Goal: Check status: Check status

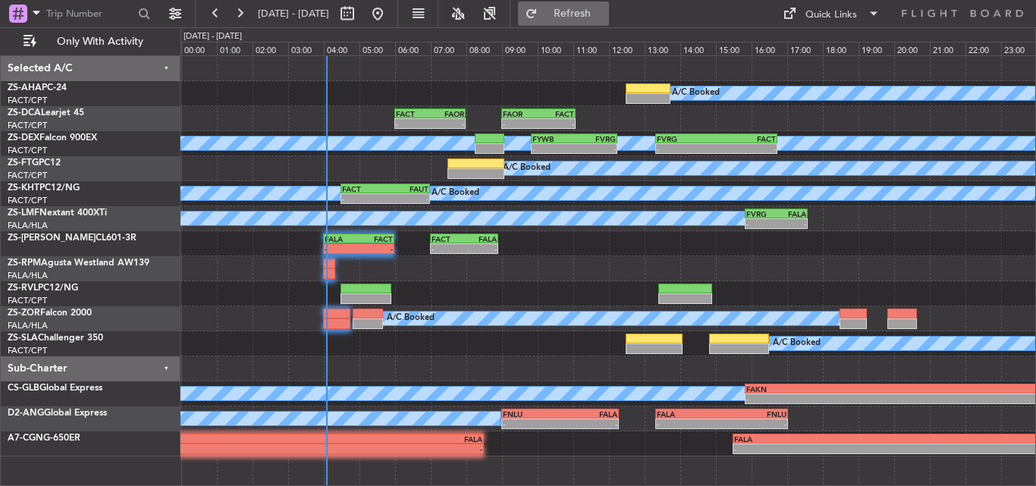
click at [594, 17] on span "Refresh" at bounding box center [573, 13] width 64 height 11
click at [594, 17] on span "Refreshing..." at bounding box center [573, 13] width 64 height 11
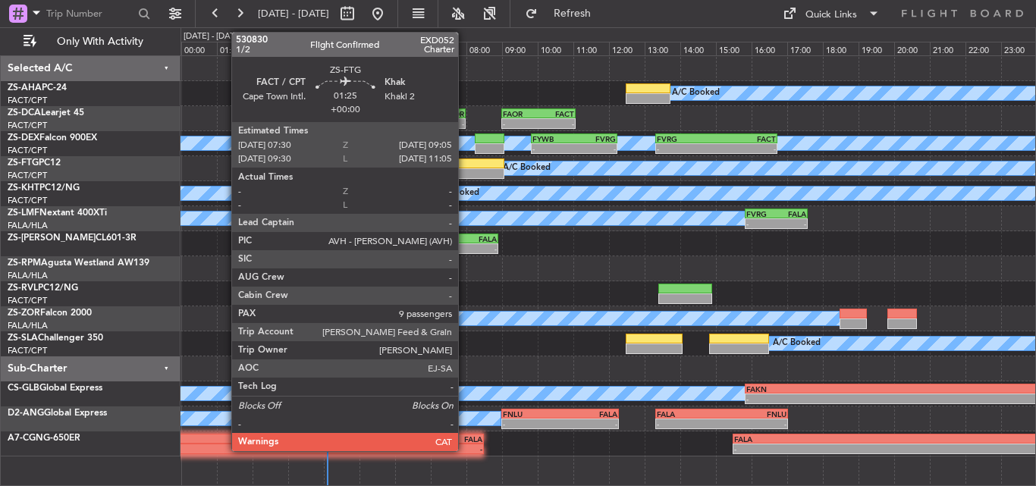
click at [467, 163] on div at bounding box center [476, 164] width 57 height 11
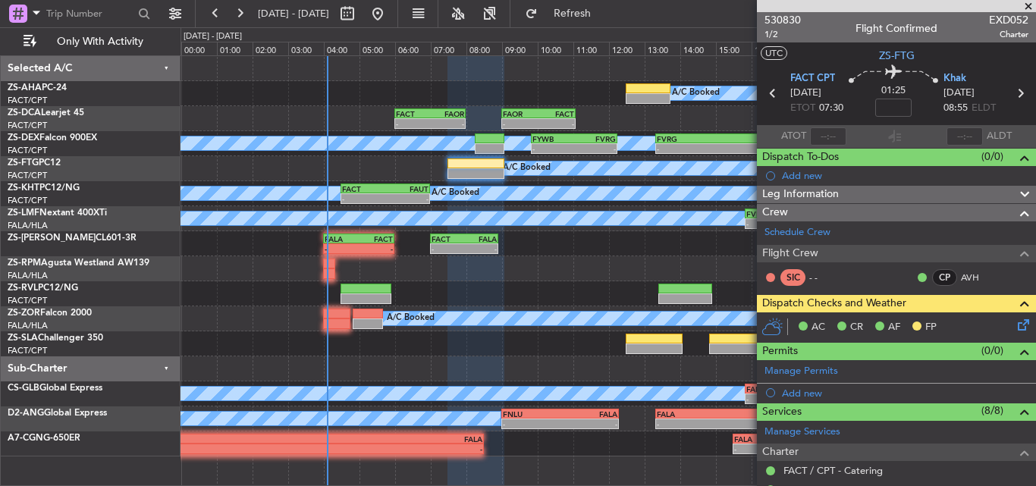
click at [1015, 326] on icon at bounding box center [1021, 322] width 12 height 12
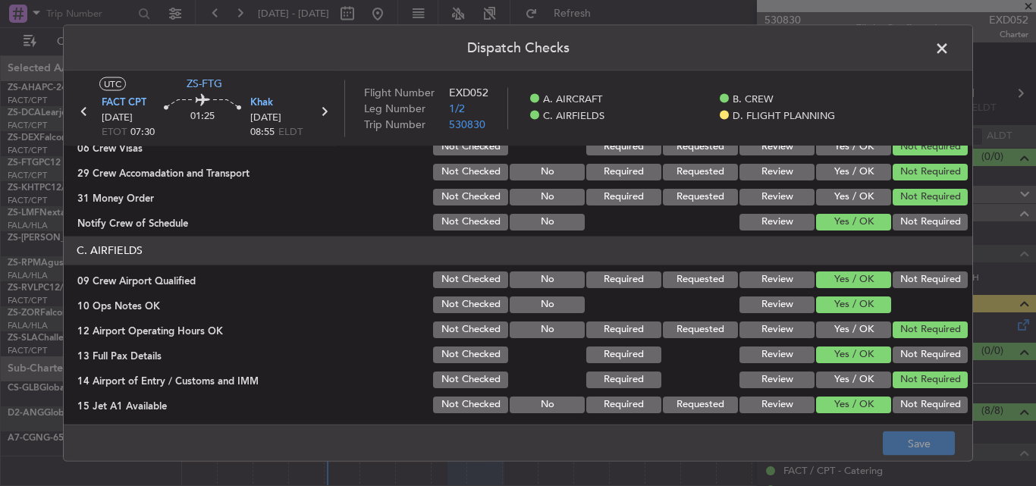
scroll to position [412, 0]
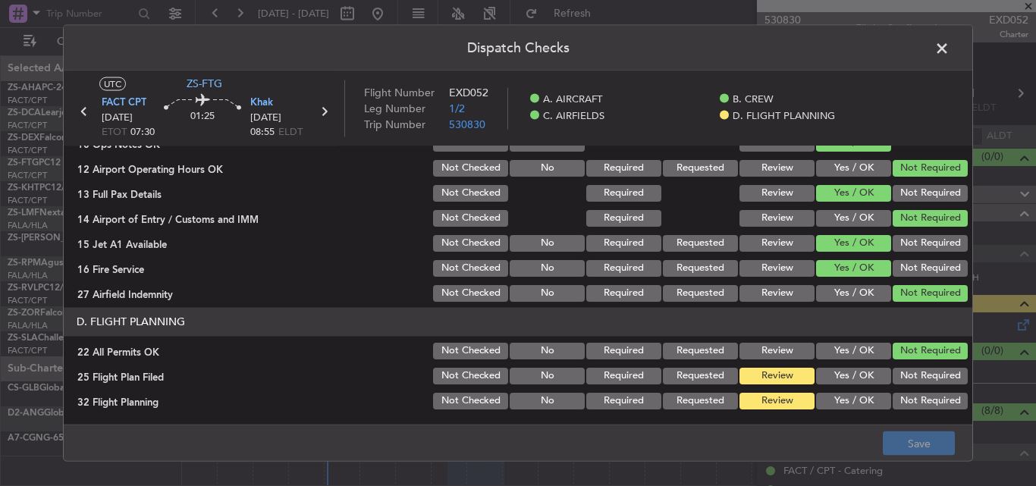
click at [837, 378] on button "Yes / OK" at bounding box center [853, 375] width 75 height 17
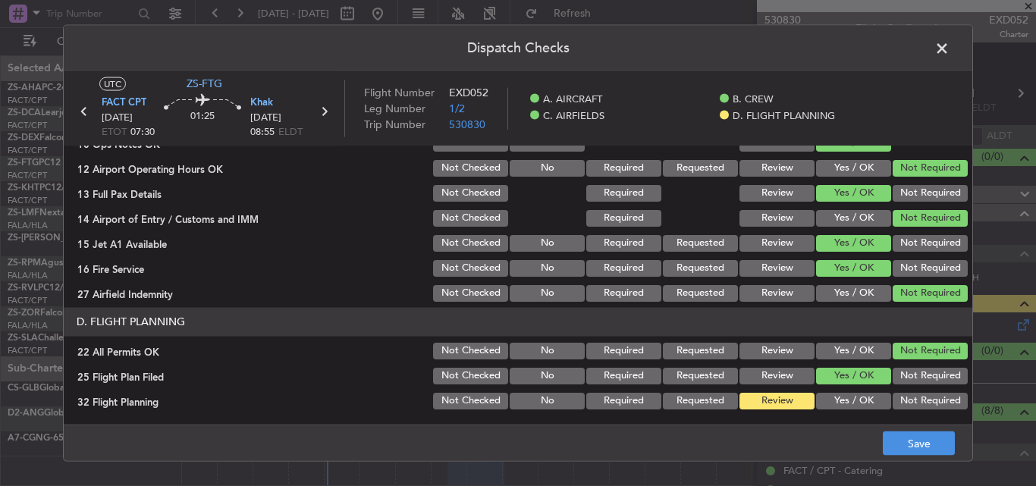
click at [834, 397] on button "Yes / OK" at bounding box center [853, 400] width 75 height 17
click at [903, 439] on button "Save" at bounding box center [919, 444] width 72 height 24
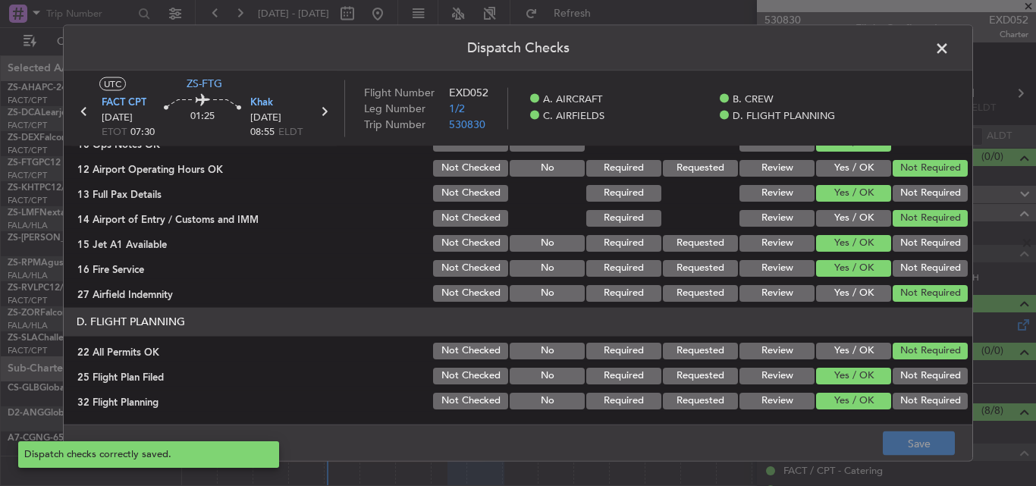
click at [950, 49] on span at bounding box center [950, 51] width 0 height 30
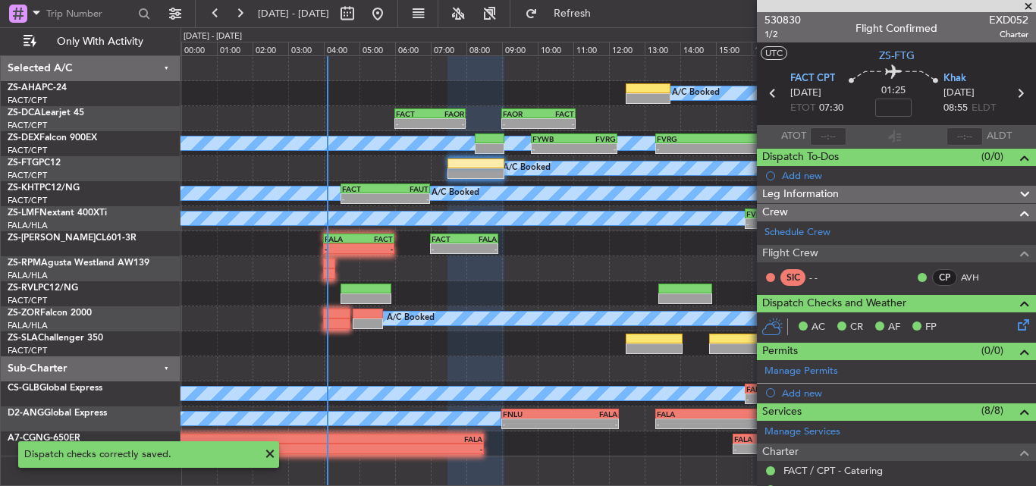
click at [1034, 5] on span at bounding box center [1028, 7] width 15 height 14
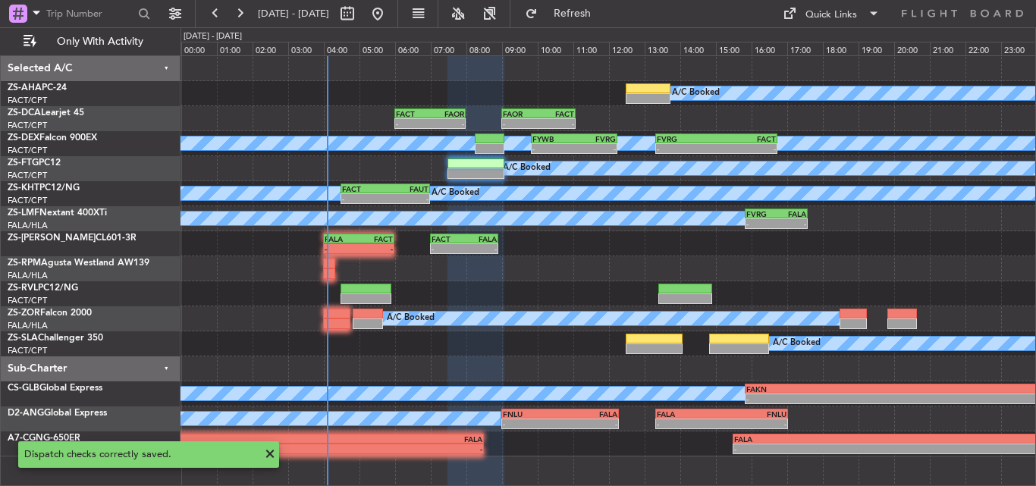
type input "0"
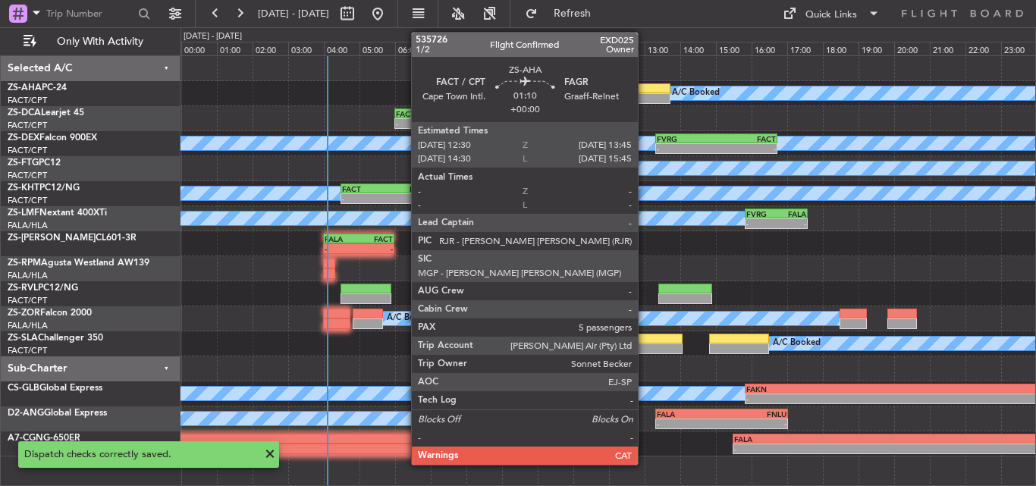
click at [645, 93] on div at bounding box center [648, 98] width 45 height 11
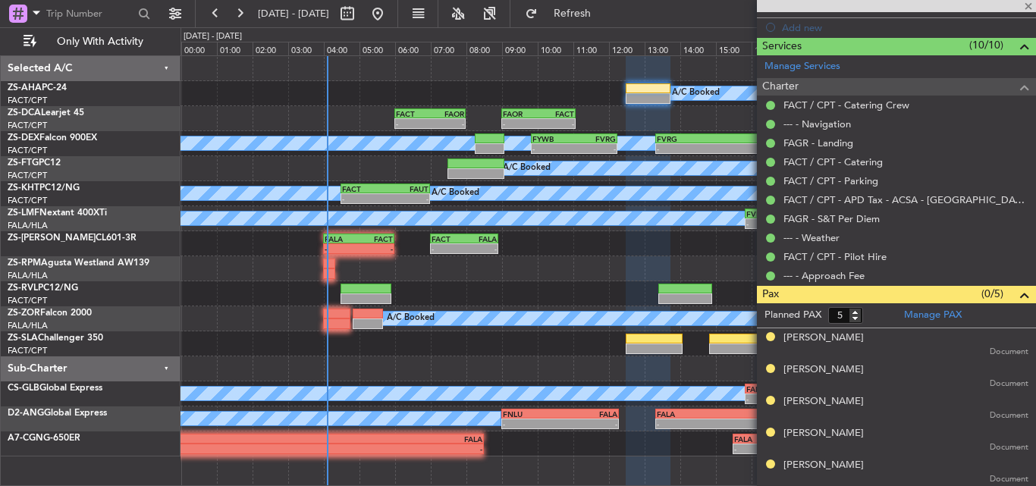
scroll to position [366, 0]
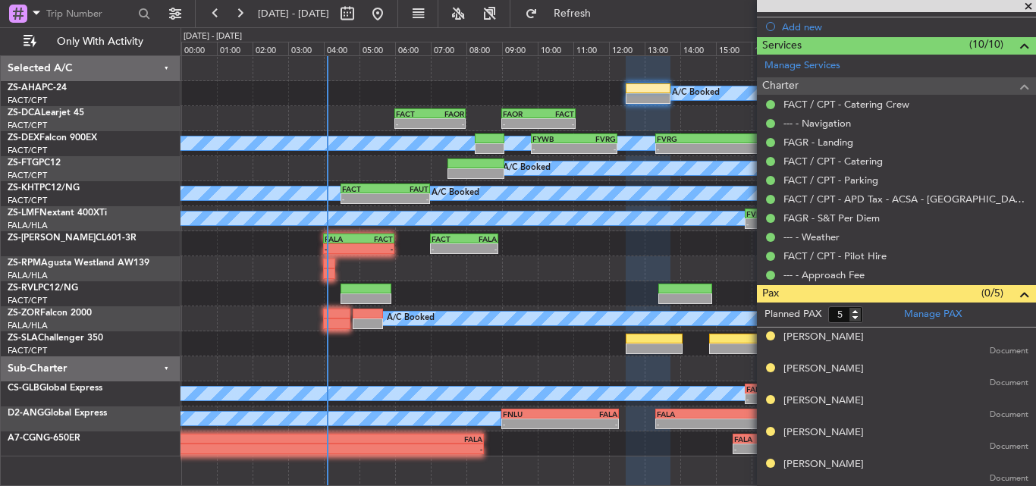
click at [1024, 7] on span at bounding box center [1028, 7] width 15 height 14
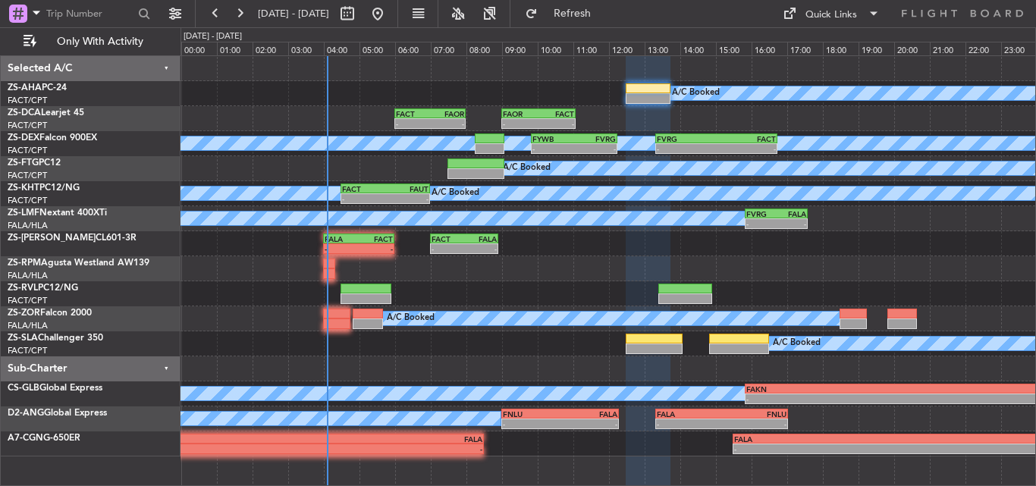
type input "0"
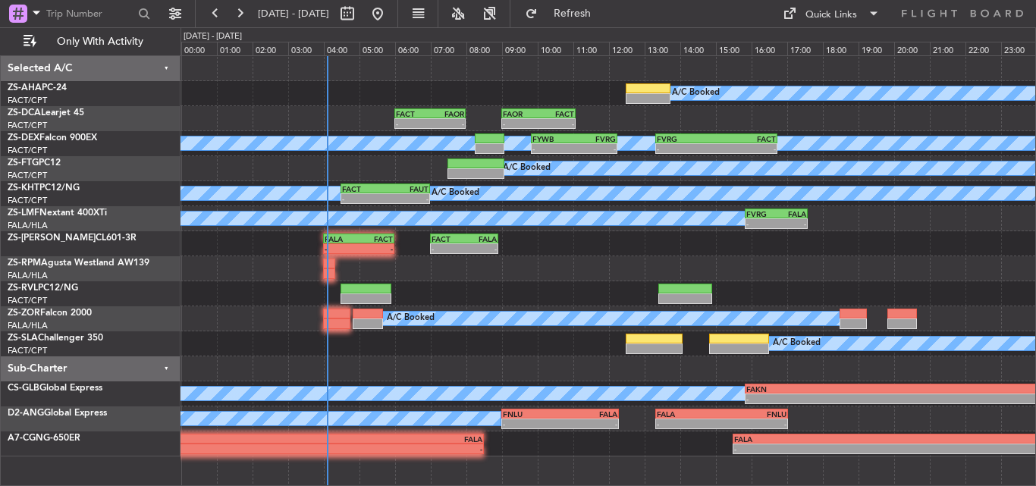
scroll to position [0, 0]
click at [605, 13] on span "Refresh" at bounding box center [573, 13] width 64 height 11
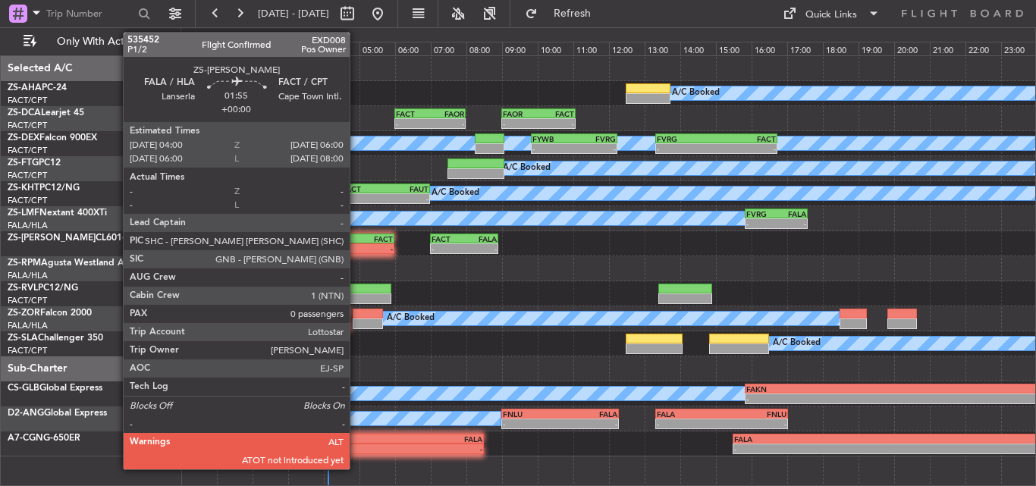
click at [357, 243] on div "FALA 04:00 Z FACT 06:00 Z" at bounding box center [358, 239] width 71 height 11
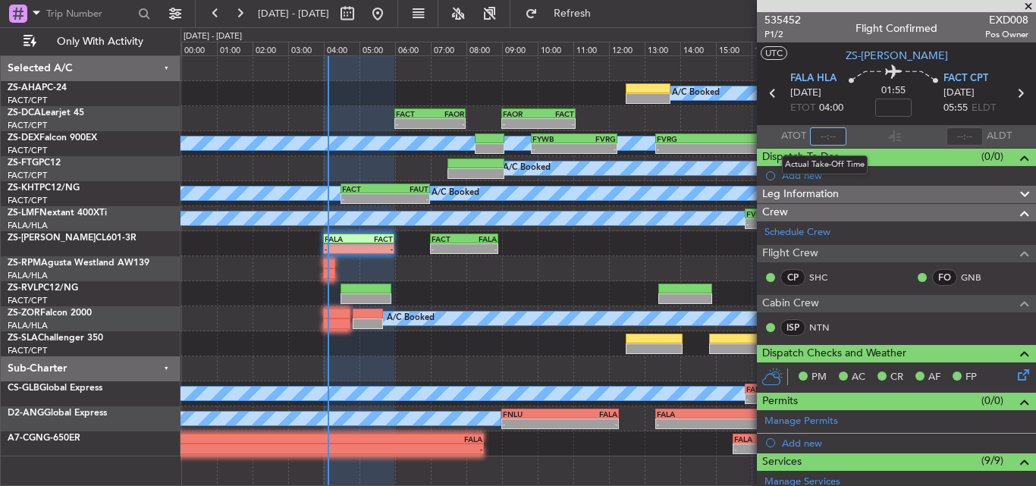
click at [825, 137] on input "text" at bounding box center [828, 136] width 36 height 18
type input "04:07"
click at [1029, 4] on span at bounding box center [1028, 7] width 15 height 14
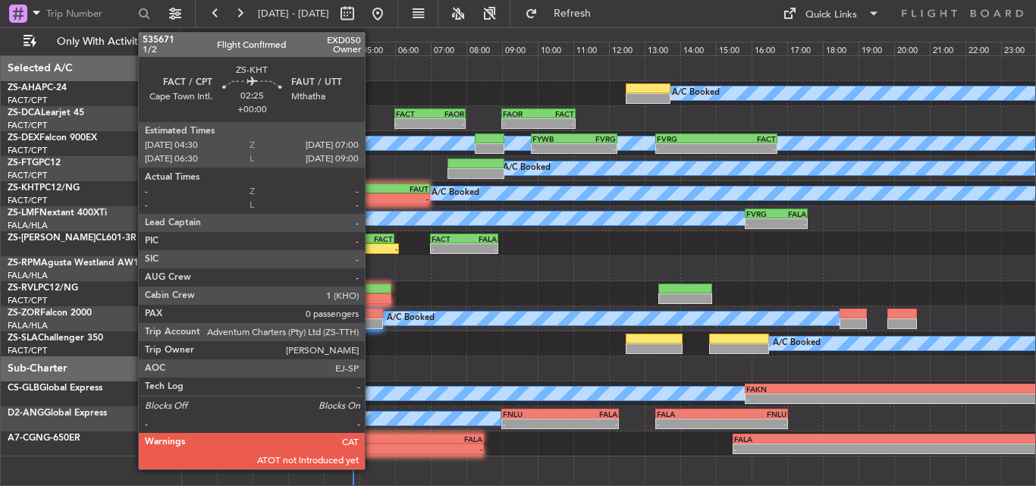
click at [372, 190] on div "FACT" at bounding box center [363, 188] width 43 height 9
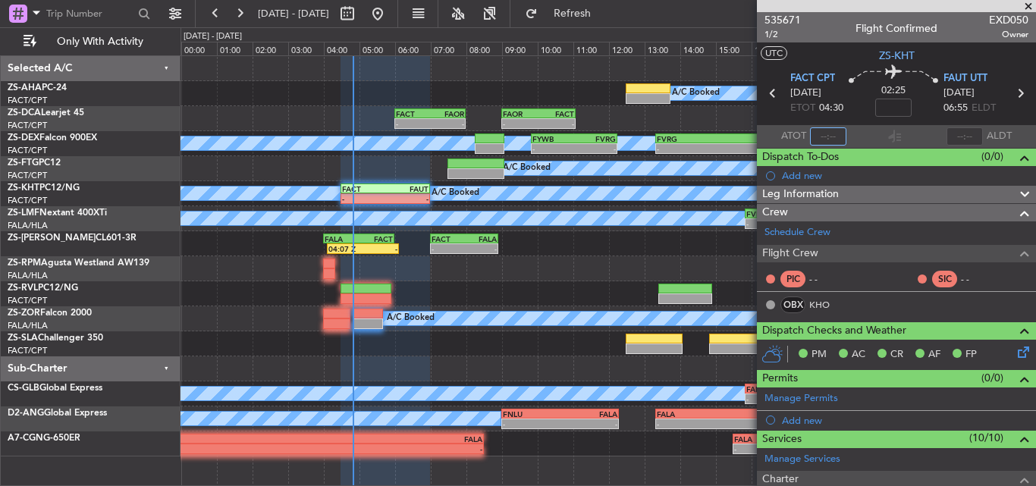
click at [832, 130] on input "text" at bounding box center [828, 136] width 36 height 18
type input "04:34"
click at [1029, 3] on span at bounding box center [1028, 7] width 15 height 14
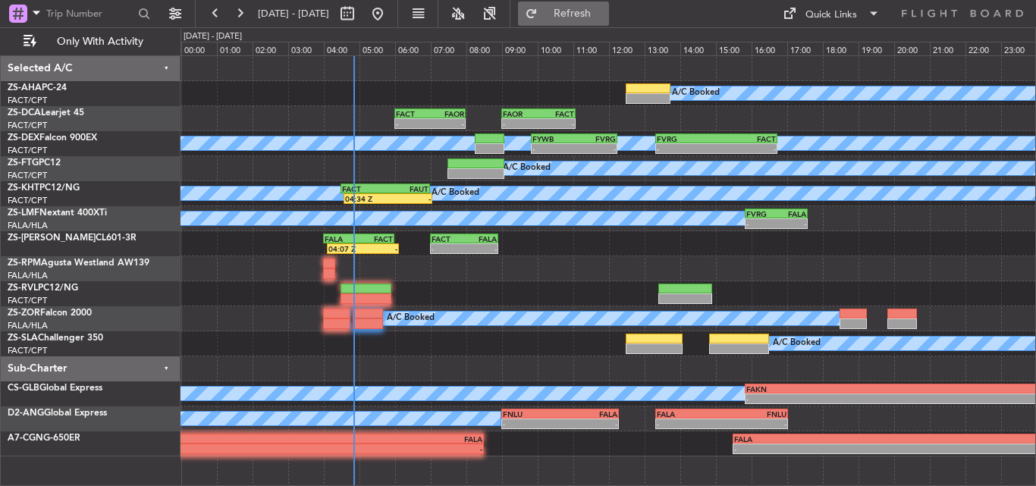
click at [605, 10] on span "Refresh" at bounding box center [573, 13] width 64 height 11
click at [582, 22] on button "Refresh" at bounding box center [563, 14] width 91 height 24
click at [605, 8] on span "Refresh" at bounding box center [573, 13] width 64 height 11
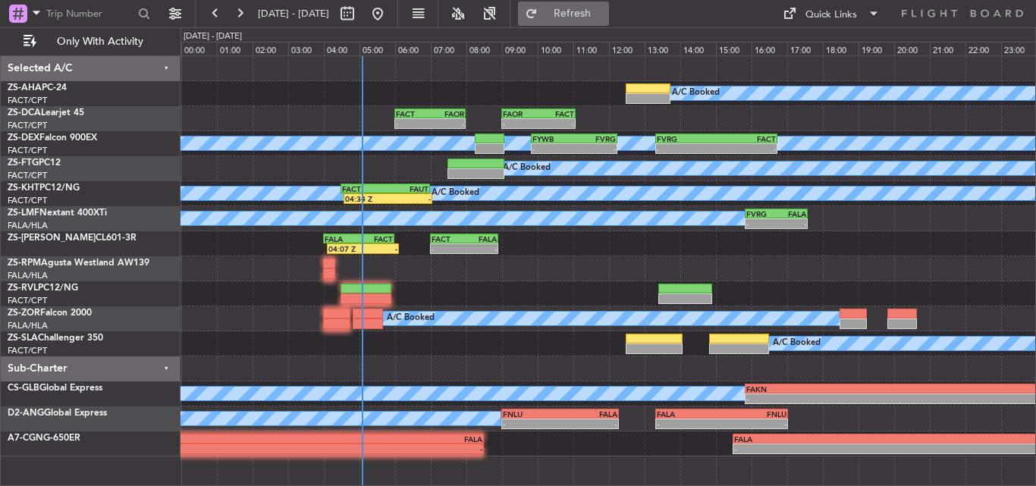
click at [598, 11] on span "Refresh" at bounding box center [573, 13] width 64 height 11
click at [217, 20] on button at bounding box center [215, 14] width 24 height 24
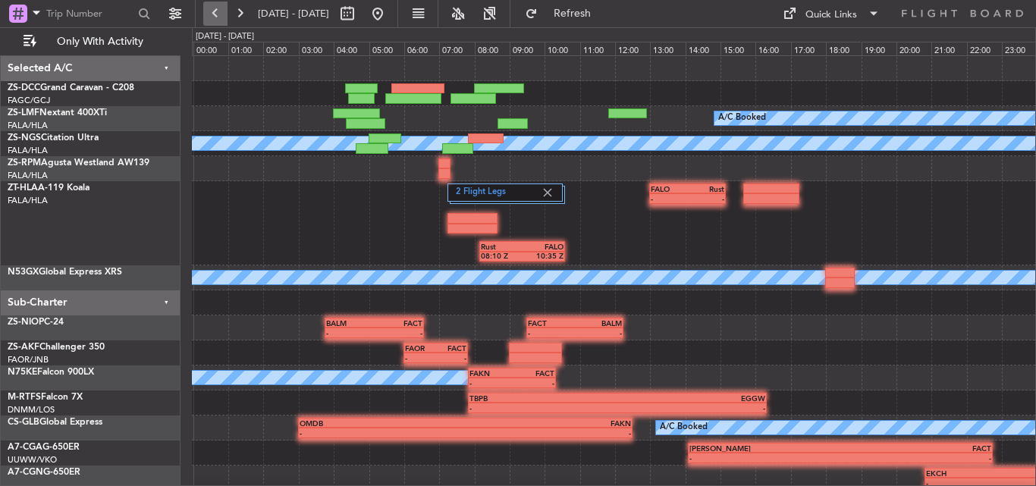
click at [217, 20] on button at bounding box center [215, 14] width 24 height 24
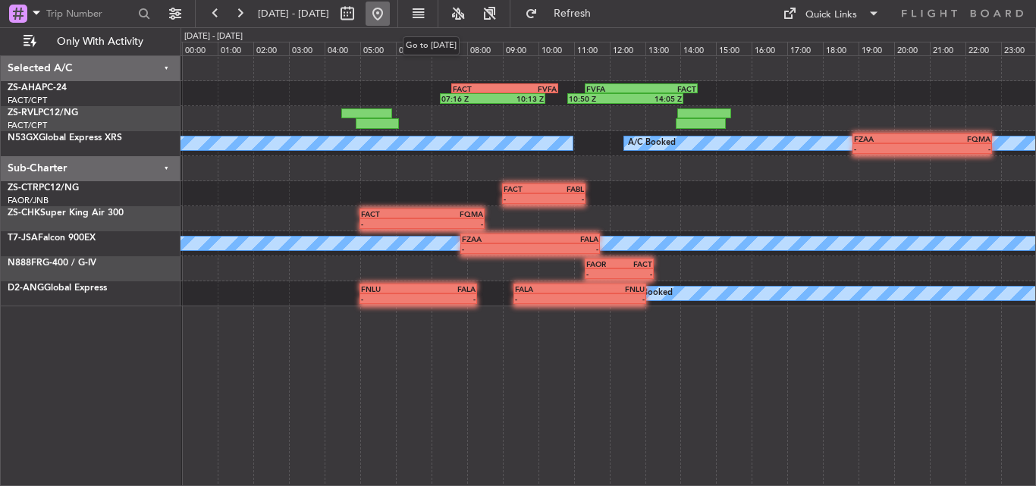
click at [390, 17] on button at bounding box center [378, 14] width 24 height 24
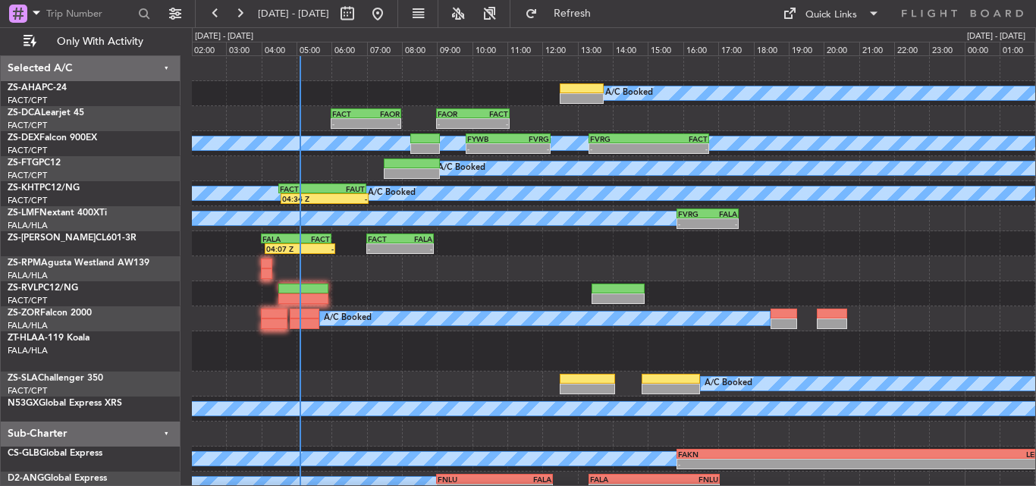
click at [228, 96] on div "A/C Booked" at bounding box center [613, 93] width 843 height 25
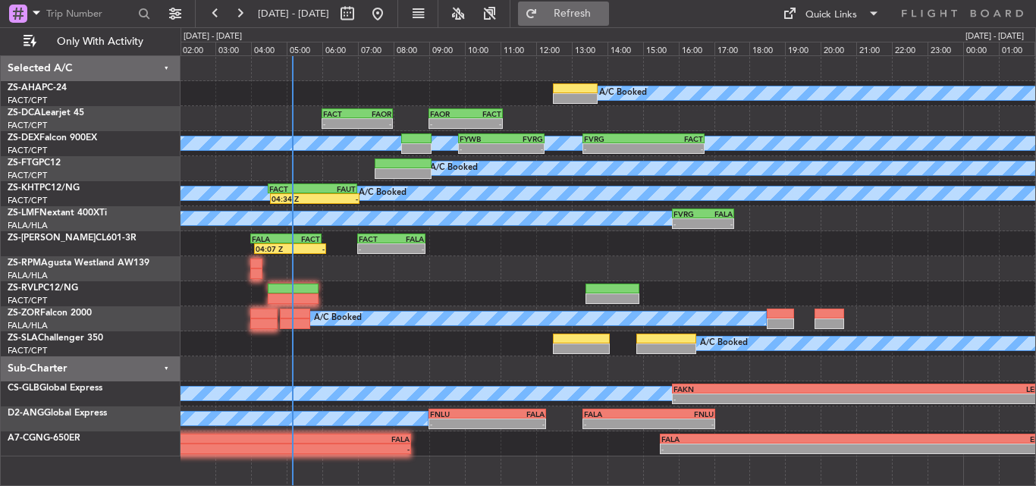
click at [581, 21] on button "Refresh" at bounding box center [563, 14] width 91 height 24
click at [605, 12] on span "Refresh" at bounding box center [573, 13] width 64 height 11
click at [605, 17] on span "Refresh" at bounding box center [573, 13] width 64 height 11
click at [605, 19] on span "Refresh" at bounding box center [573, 13] width 64 height 11
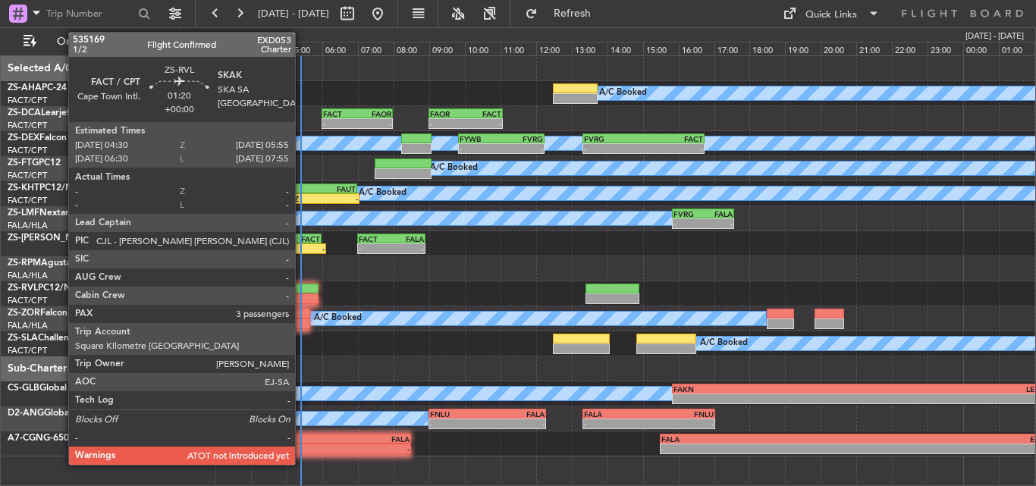
click at [302, 291] on div at bounding box center [293, 289] width 51 height 11
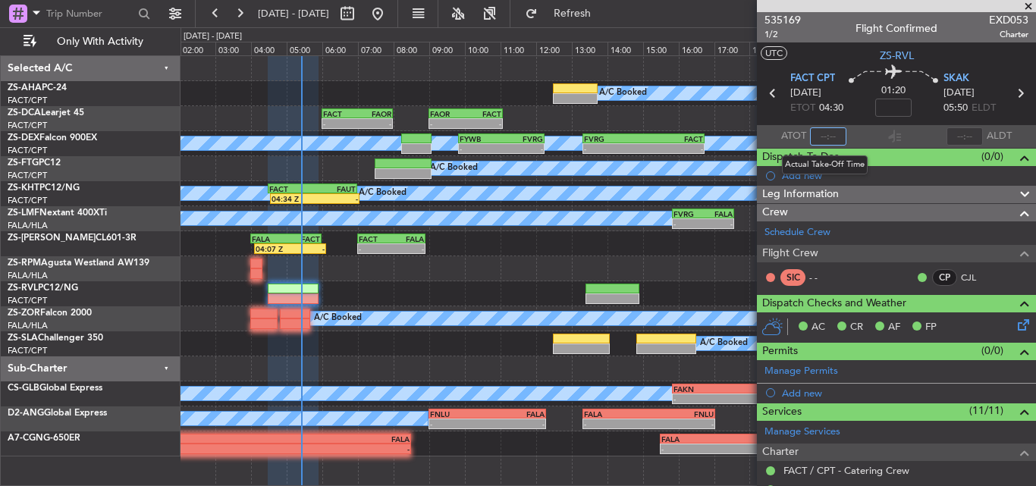
click at [834, 142] on input "text" at bounding box center [828, 136] width 36 height 18
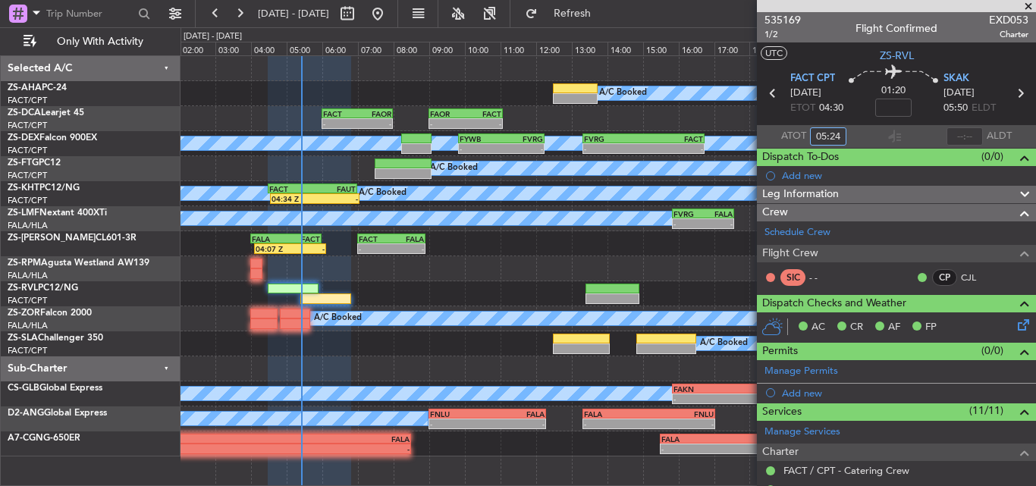
type input "05:24"
click at [1033, 3] on span at bounding box center [1028, 7] width 15 height 14
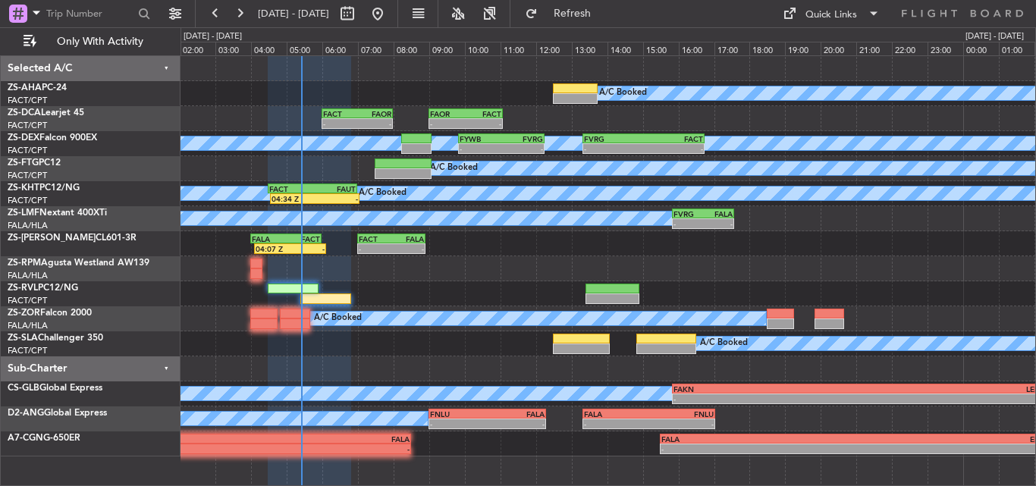
type input "0"
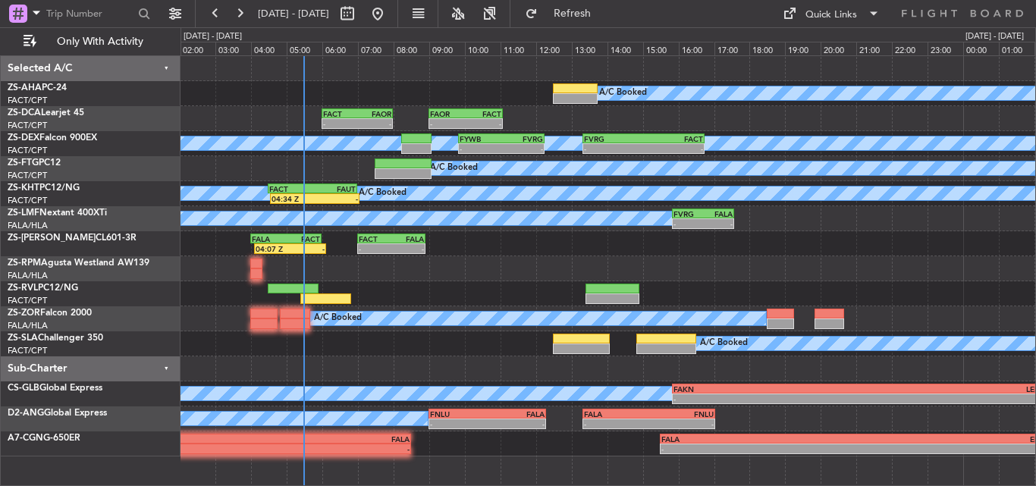
click at [478, 258] on div at bounding box center [608, 268] width 855 height 25
click at [605, 11] on span "Refresh" at bounding box center [573, 13] width 64 height 11
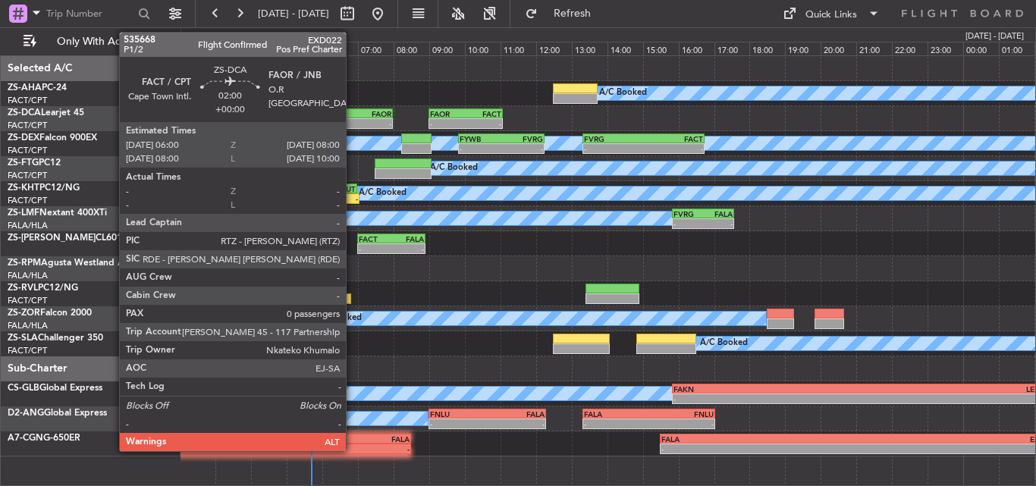
click at [353, 120] on div "-" at bounding box center [340, 123] width 34 height 9
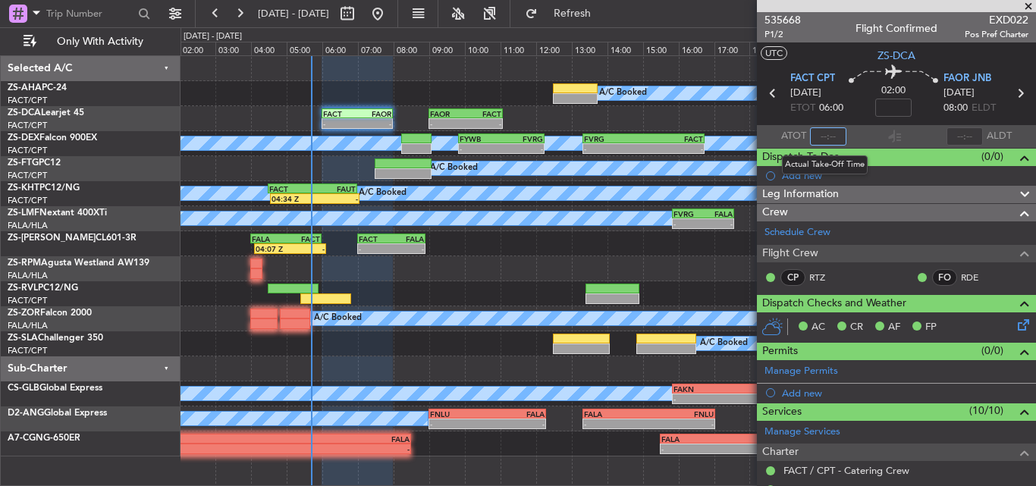
click at [828, 134] on input "text" at bounding box center [828, 136] width 36 height 18
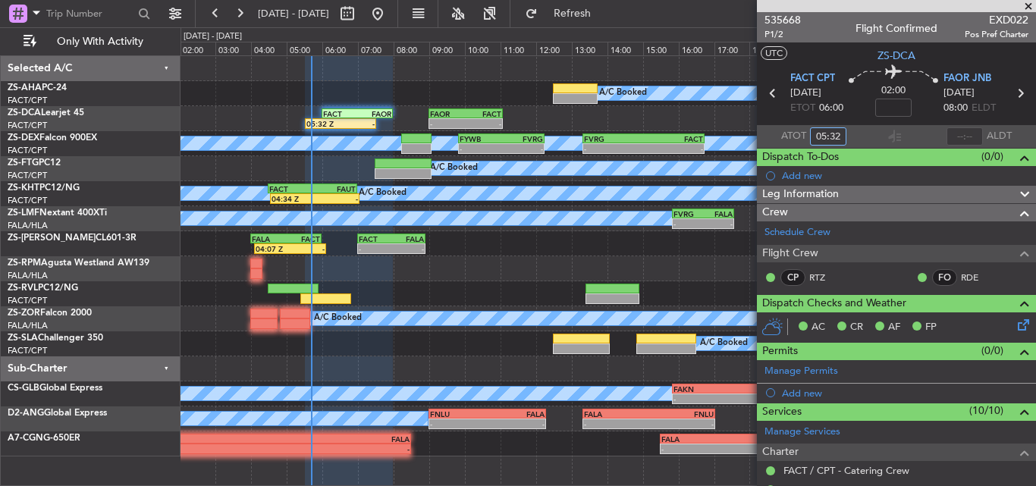
type input "05:32"
click at [1029, 5] on span at bounding box center [1028, 7] width 15 height 14
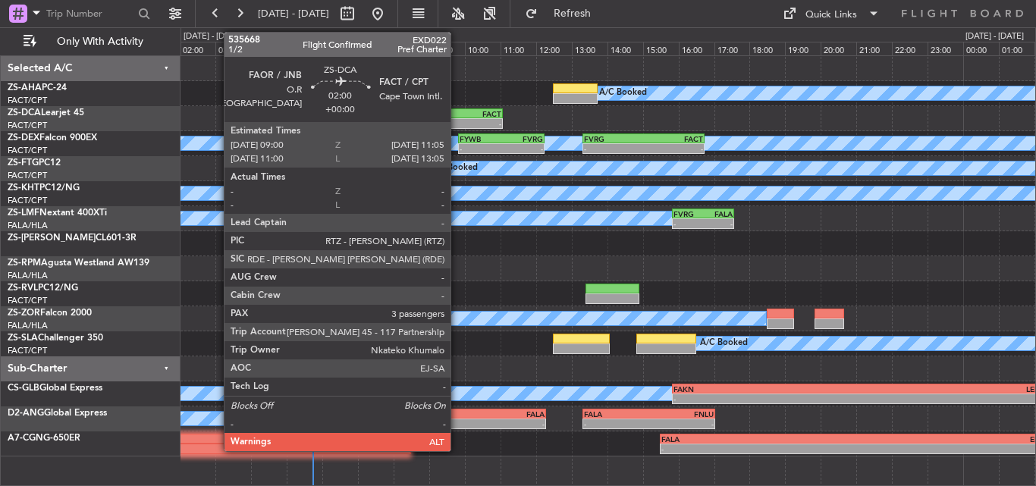
click at [457, 117] on div "FAOR" at bounding box center [448, 113] width 36 height 9
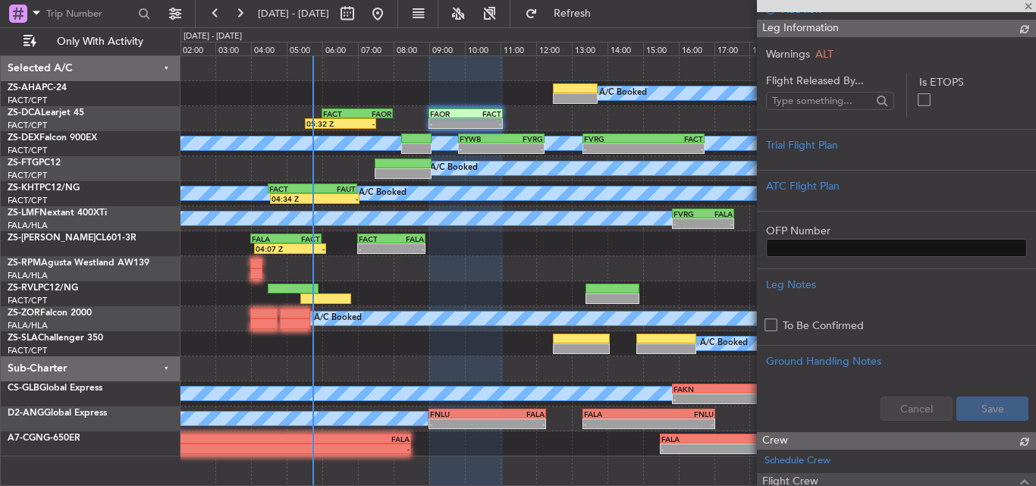
scroll to position [262, 0]
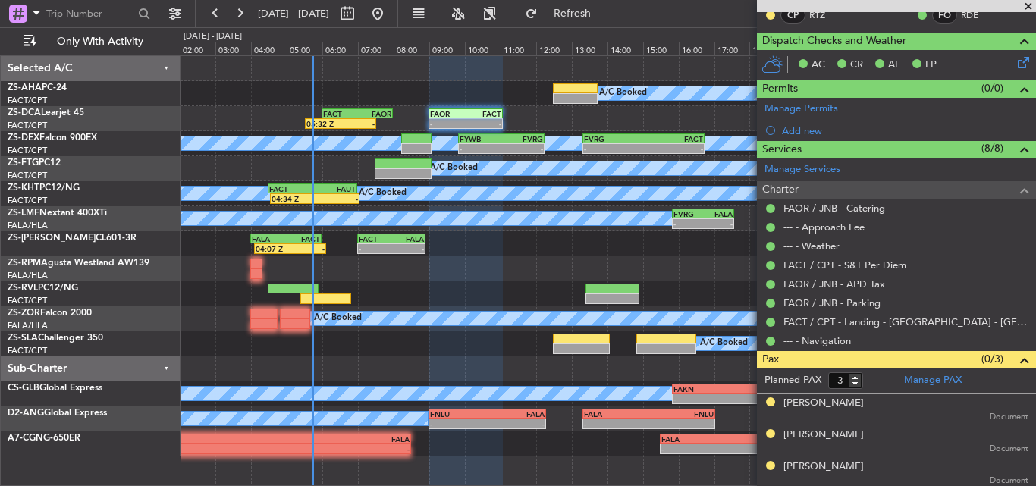
click at [1032, 3] on span at bounding box center [1028, 7] width 15 height 14
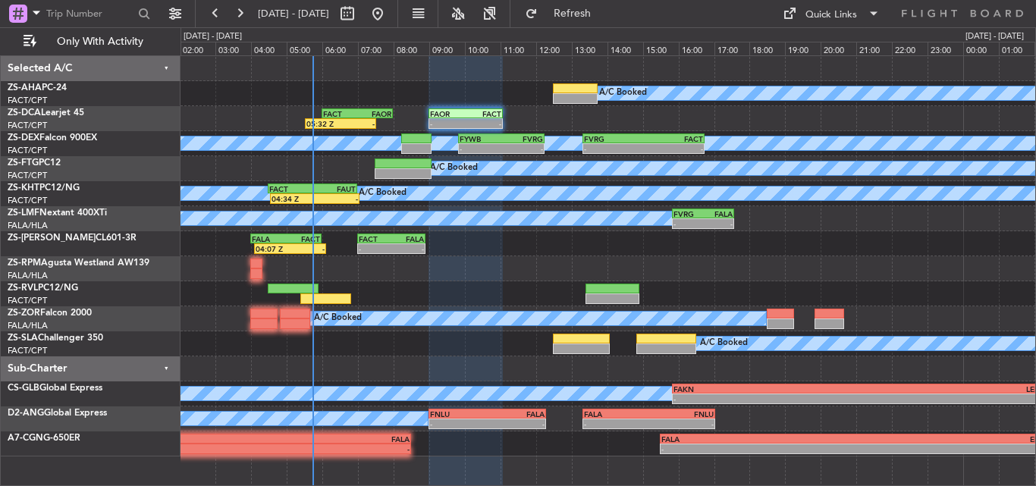
type input "0"
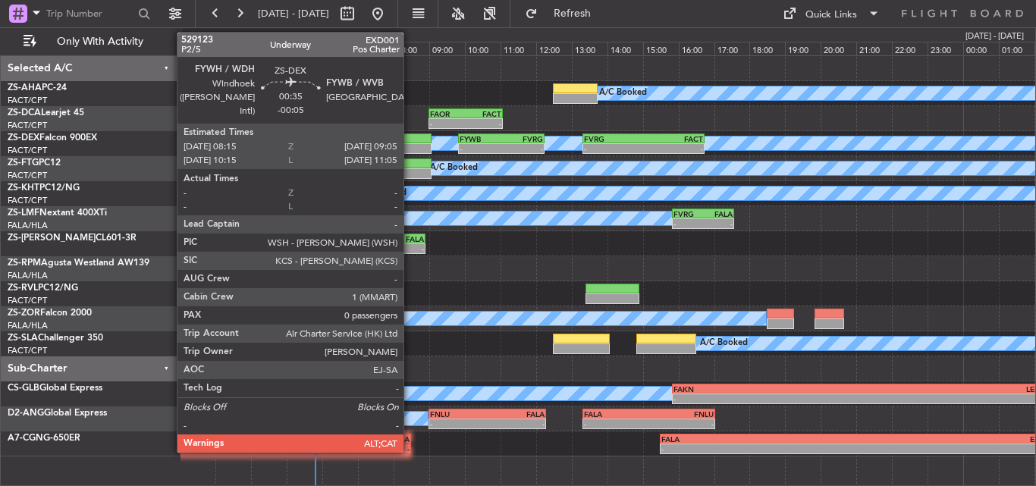
click at [410, 140] on div at bounding box center [416, 138] width 30 height 11
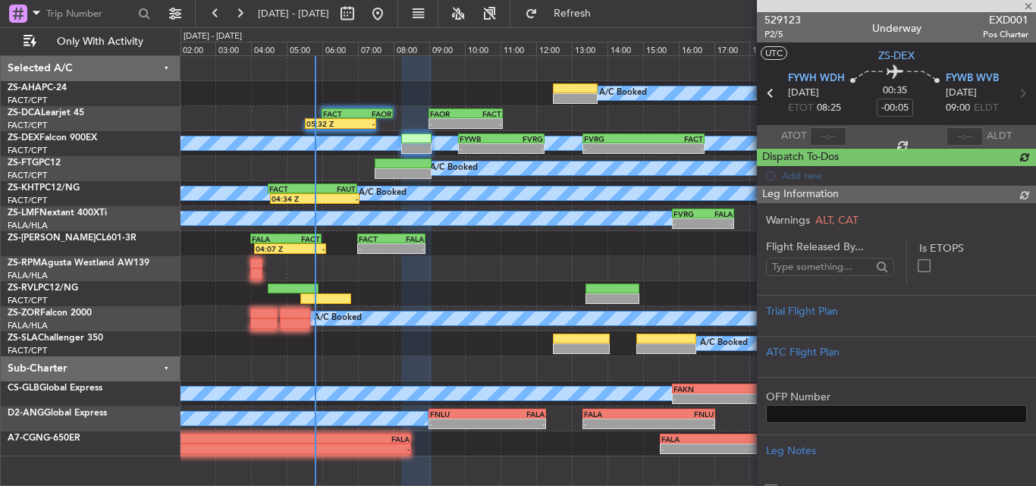
click at [780, 18] on span "529123" at bounding box center [783, 20] width 36 height 16
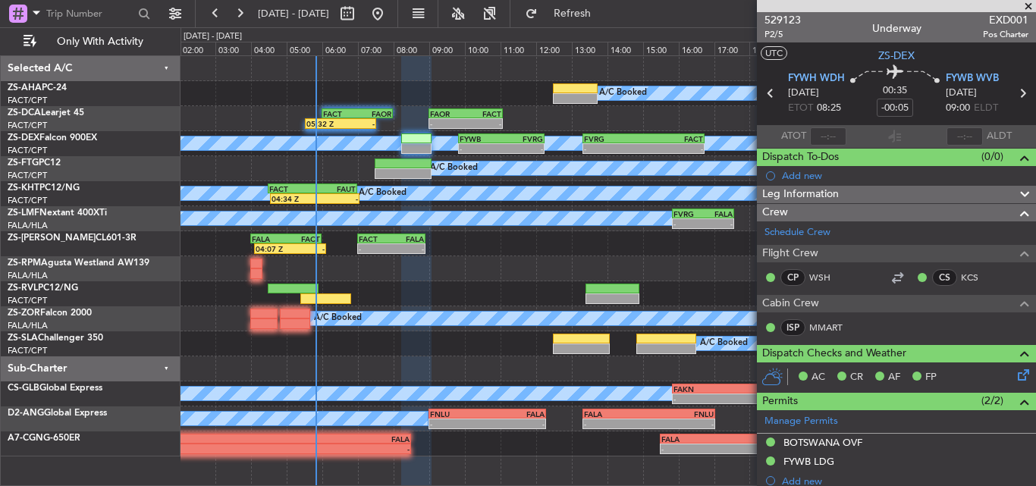
click at [1027, 5] on span at bounding box center [1028, 7] width 15 height 14
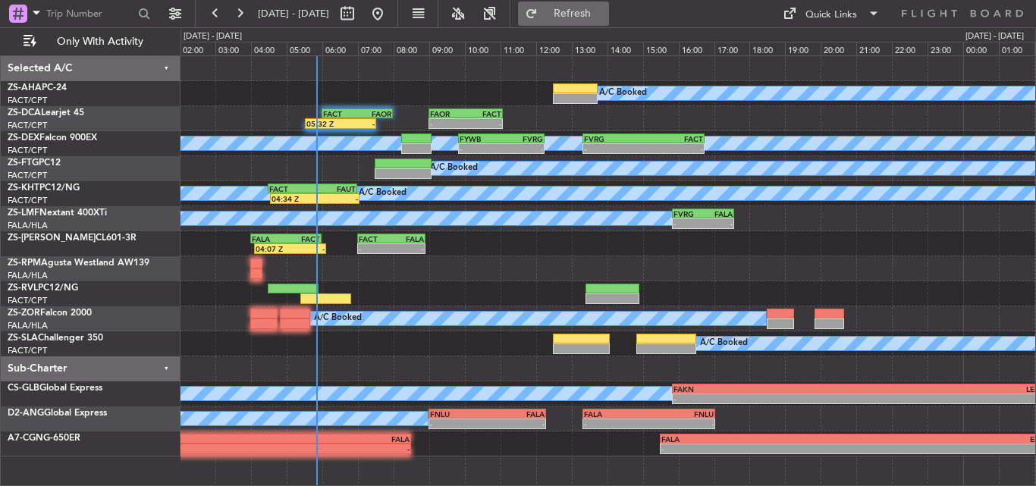
click at [605, 13] on span "Refresh" at bounding box center [573, 13] width 64 height 11
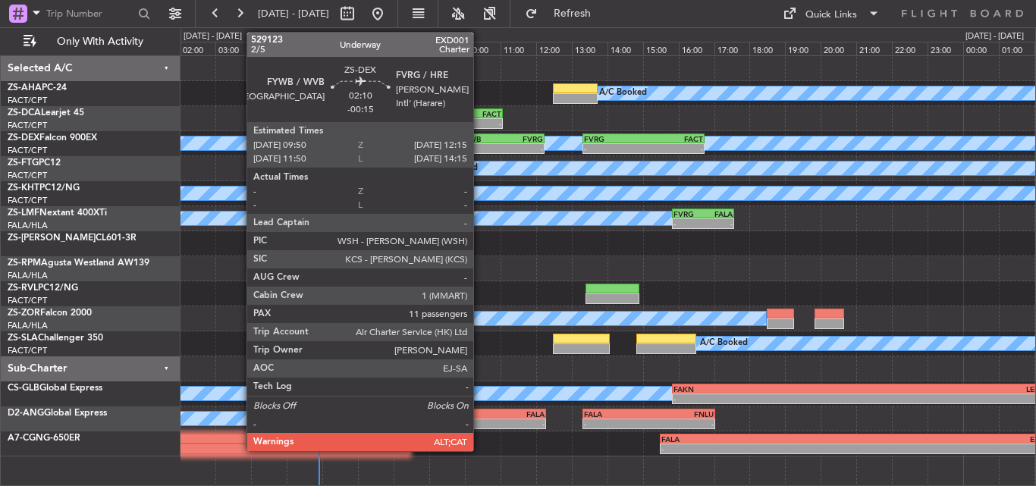
click at [480, 140] on div "FYWB" at bounding box center [481, 138] width 42 height 9
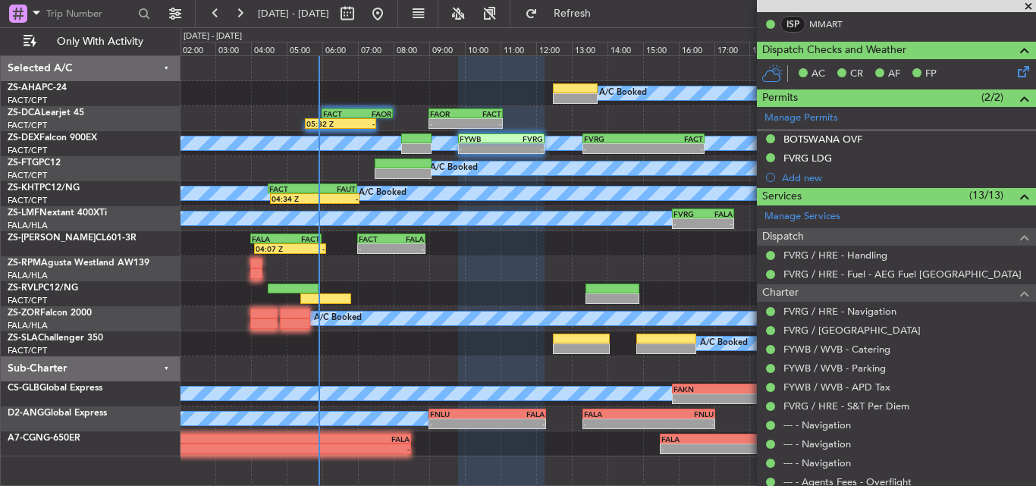
scroll to position [379, 0]
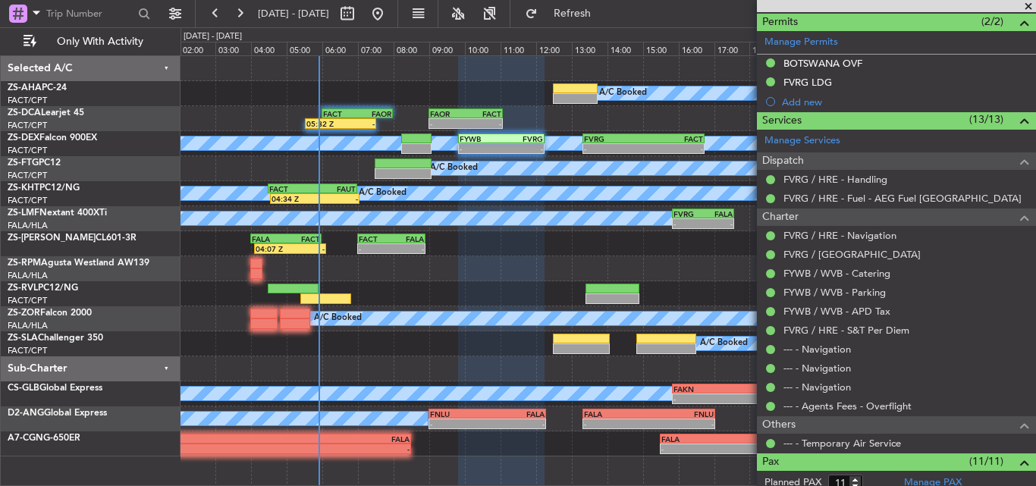
click at [1035, 5] on span at bounding box center [1028, 7] width 15 height 14
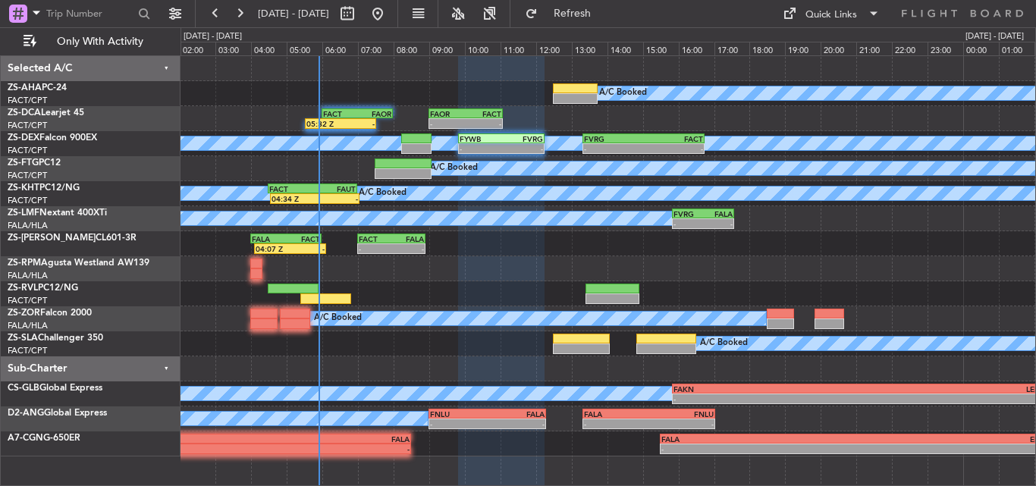
type input "0"
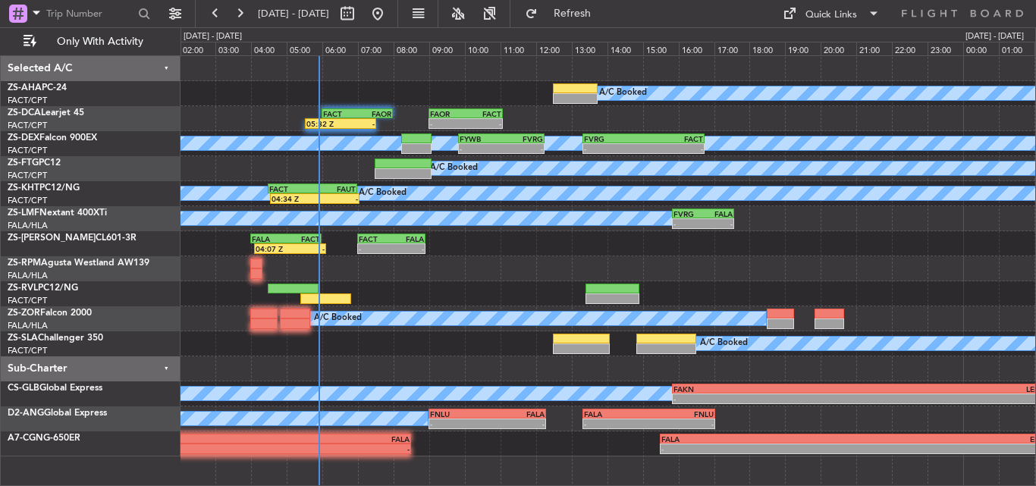
scroll to position [0, 0]
click at [462, 268] on div at bounding box center [608, 268] width 855 height 25
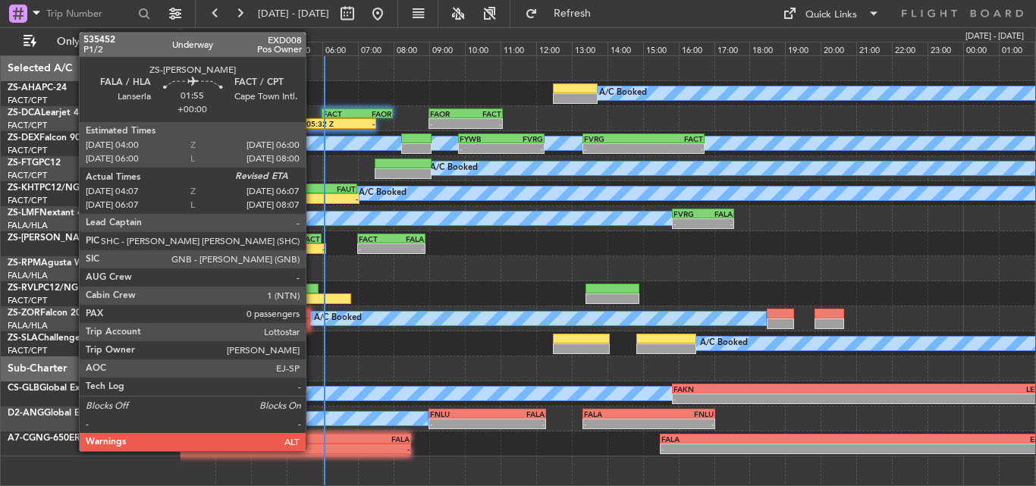
click at [313, 241] on div "FACT" at bounding box center [303, 238] width 34 height 9
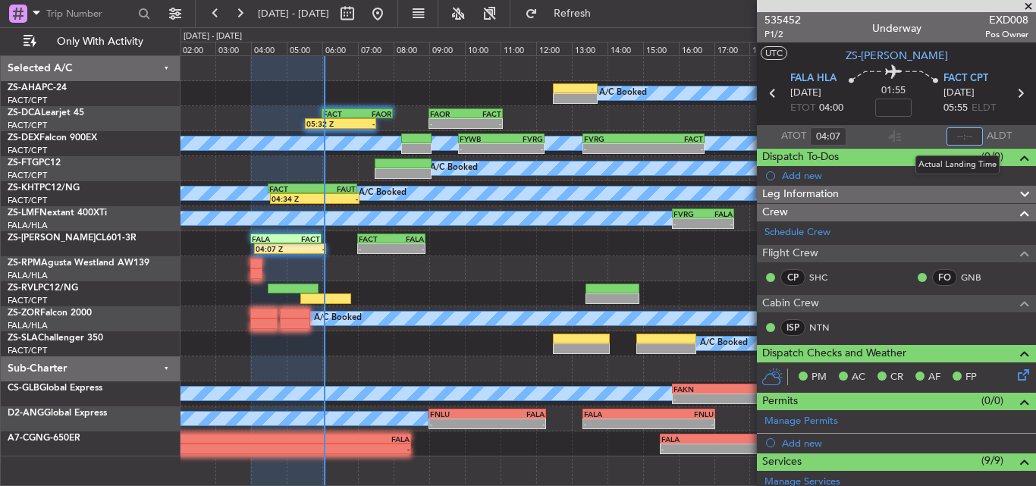
click at [962, 137] on input "text" at bounding box center [965, 136] width 36 height 18
type input "06:03"
click at [1033, 2] on span at bounding box center [1028, 7] width 15 height 14
